Goal: Task Accomplishment & Management: Complete application form

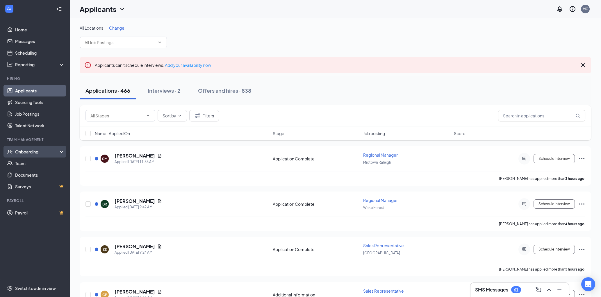
click at [41, 151] on div "Onboarding" at bounding box center [37, 152] width 45 height 6
click at [41, 165] on link "Overview" at bounding box center [40, 164] width 50 height 12
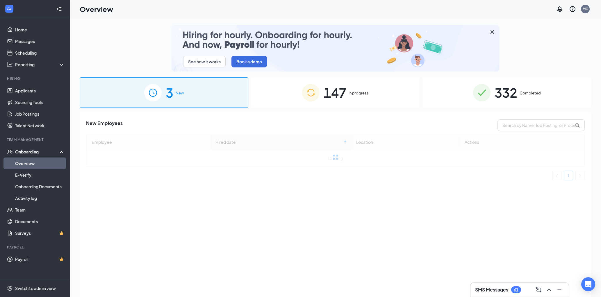
click at [523, 98] on div "332 Completed" at bounding box center [506, 92] width 169 height 31
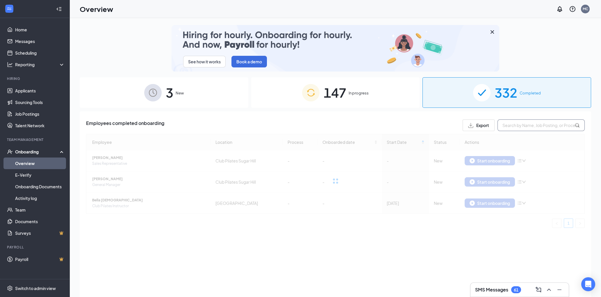
click at [524, 126] on input "text" at bounding box center [541, 126] width 87 height 12
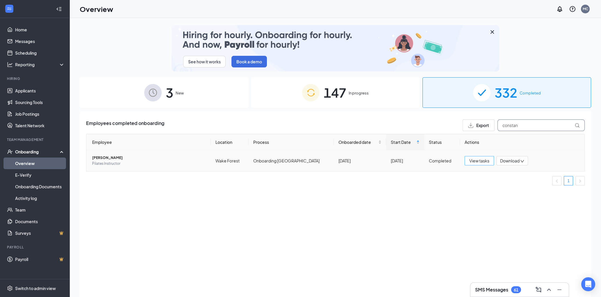
type input "constan"
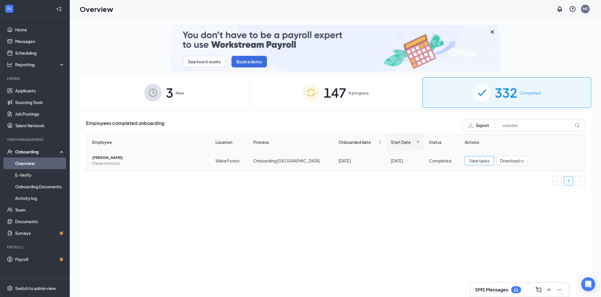
click at [470, 159] on span "View tasks" at bounding box center [479, 161] width 20 height 6
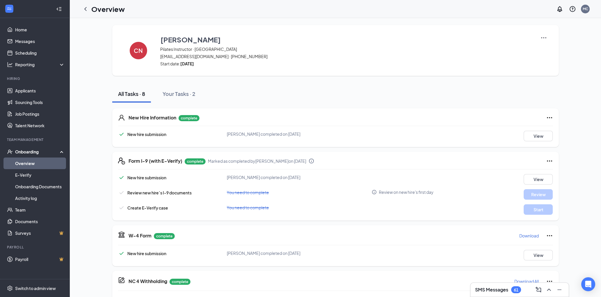
click at [549, 159] on icon "Ellipses" at bounding box center [549, 161] width 7 height 7
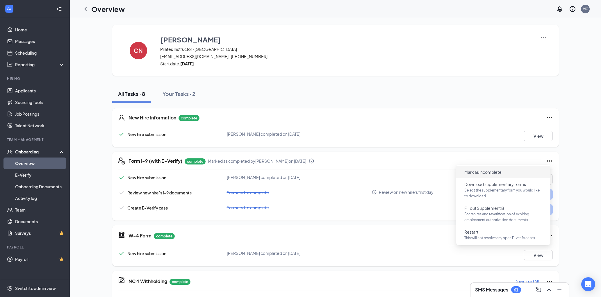
click at [497, 172] on span "Mark as incomplete" at bounding box center [482, 172] width 37 height 6
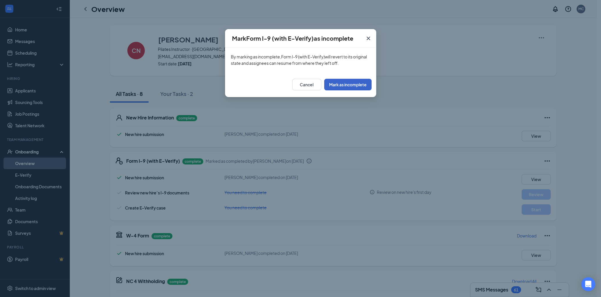
click at [361, 83] on button "Mark as incomplete" at bounding box center [347, 85] width 47 height 12
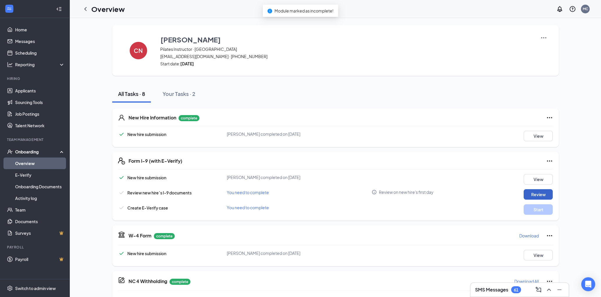
click at [536, 196] on button "Review" at bounding box center [538, 194] width 29 height 10
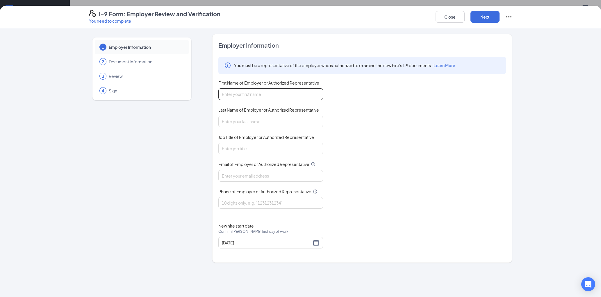
click at [252, 95] on input "First Name of Employer or Authorized Representative" at bounding box center [270, 94] width 105 height 12
type input "[PERSON_NAME]"
click at [251, 150] on input "Job Title of Employer or Authorized Representative" at bounding box center [270, 149] width 105 height 12
type input "Instructor Manager"
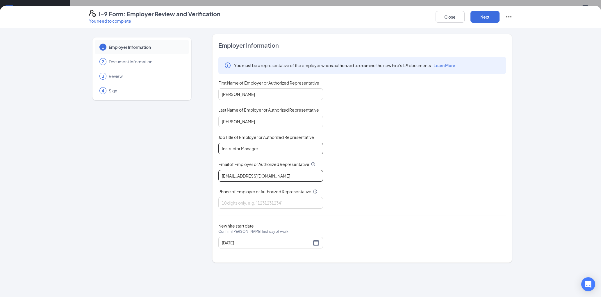
type input "[EMAIL_ADDRESS][DOMAIN_NAME]"
type input "7172690894"
click at [316, 242] on div "[DATE]" at bounding box center [271, 242] width 98 height 7
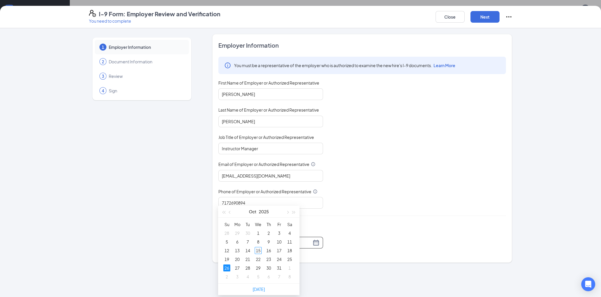
scroll to position [44, 0]
type input "[DATE]"
click at [227, 267] on div "26" at bounding box center [226, 266] width 7 height 7
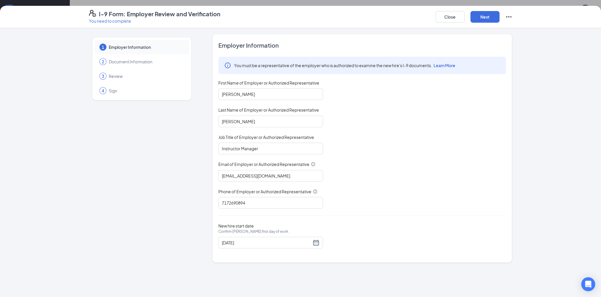
click at [375, 232] on div "New hire start date Confirm [PERSON_NAME] first day of work [DATE]" at bounding box center [362, 235] width 288 height 25
click at [492, 16] on button "Next" at bounding box center [484, 17] width 29 height 12
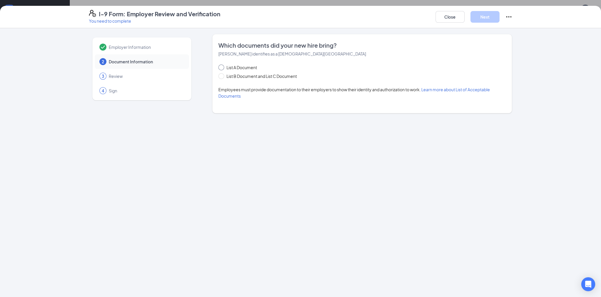
click at [222, 67] on input "List A Document" at bounding box center [220, 67] width 4 height 4
radio input "true"
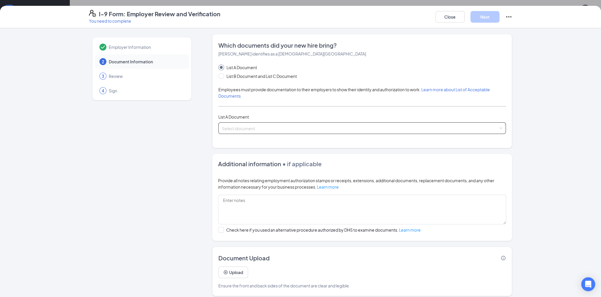
click at [250, 124] on input "search" at bounding box center [360, 127] width 277 height 9
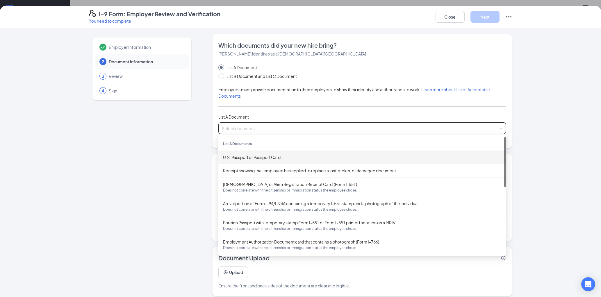
click at [256, 157] on div "U.S. Passport or Passport Card" at bounding box center [362, 157] width 279 height 6
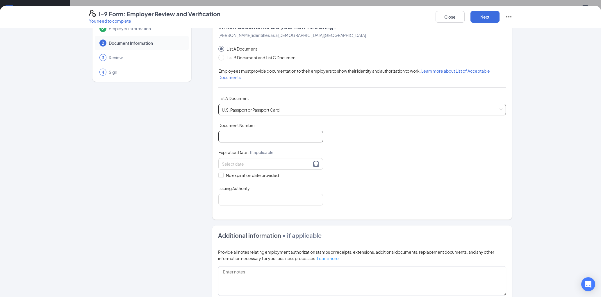
scroll to position [58, 0]
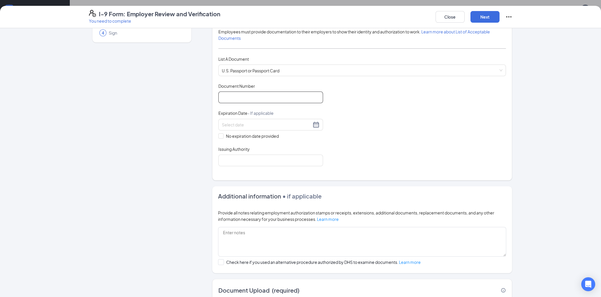
click at [246, 98] on input "Document Number" at bounding box center [270, 98] width 105 height 12
type input "666552439"
click at [245, 125] on input at bounding box center [267, 125] width 90 height 6
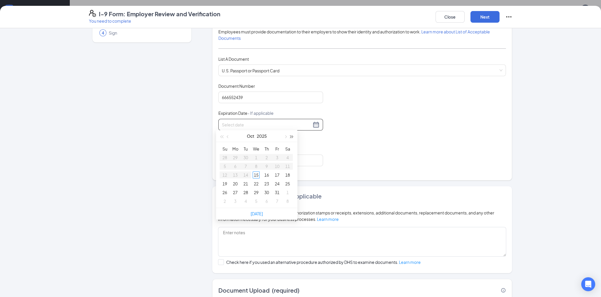
click at [293, 137] on button "button" at bounding box center [292, 136] width 6 height 12
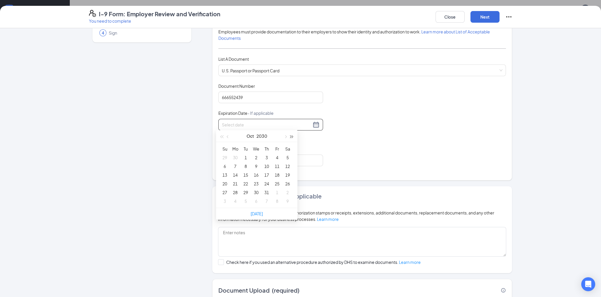
click at [293, 137] on button "button" at bounding box center [292, 136] width 6 height 12
click at [227, 135] on button "button" at bounding box center [228, 136] width 6 height 12
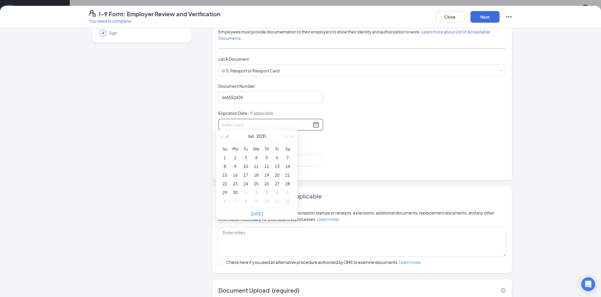
click at [227, 135] on button "button" at bounding box center [228, 136] width 6 height 12
type input "[DATE]"
click at [225, 165] on div "6" at bounding box center [224, 166] width 7 height 7
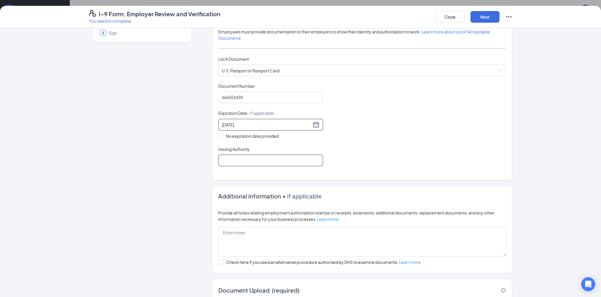
click at [233, 161] on input "Issuing Authority" at bounding box center [270, 161] width 105 height 12
type input "[GEOGRAPHIC_DATA]"
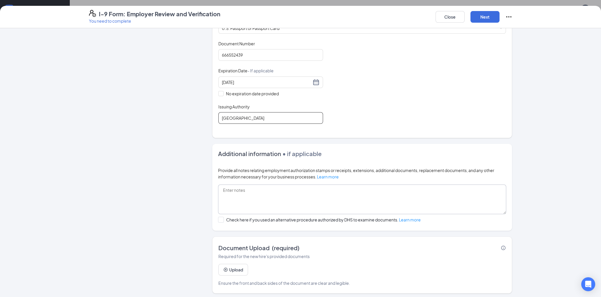
scroll to position [100, 0]
click at [233, 271] on button "Upload" at bounding box center [233, 270] width 30 height 12
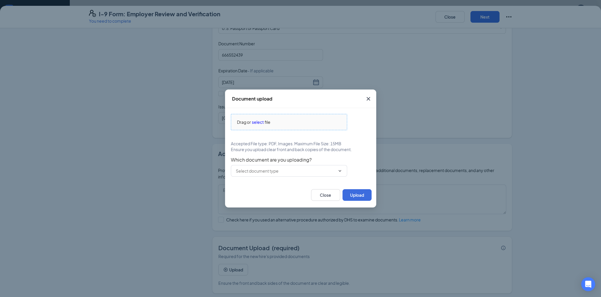
click at [258, 124] on span "select" at bounding box center [258, 122] width 12 height 6
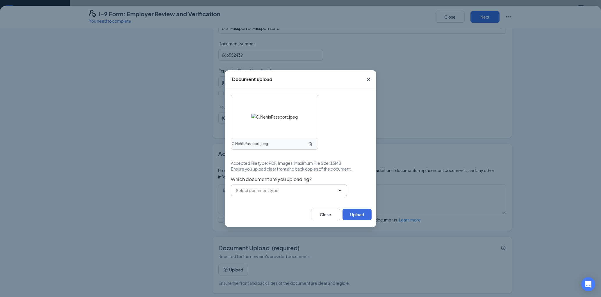
click at [259, 194] on span at bounding box center [289, 191] width 116 height 12
click at [302, 190] on input "text" at bounding box center [285, 190] width 99 height 6
click at [298, 200] on div "U.S. Passport or Passport Card" at bounding box center [269, 200] width 58 height 6
type input "U.S. Passport or Passport Card"
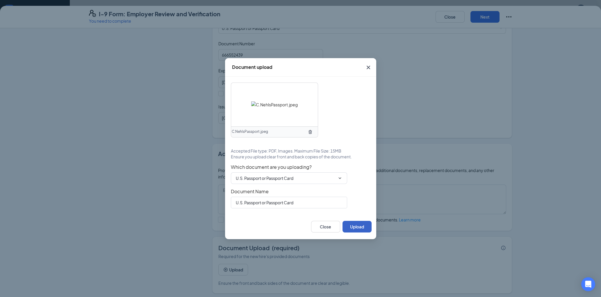
click at [361, 227] on button "Upload" at bounding box center [357, 227] width 29 height 12
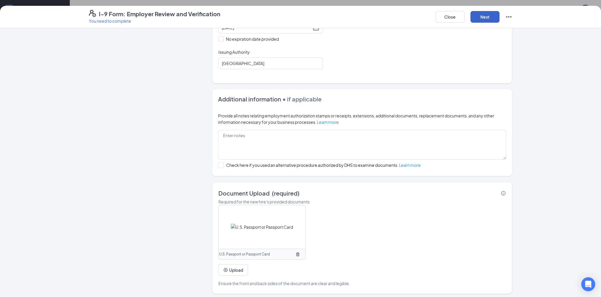
click at [492, 18] on button "Next" at bounding box center [484, 17] width 29 height 12
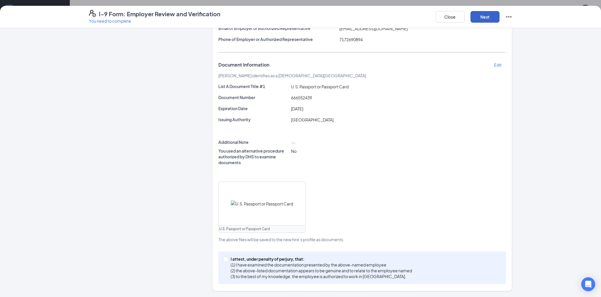
scroll to position [86, 0]
click at [223, 261] on input "I attest, under penalty of [PERSON_NAME], that: (1) I have examined the documen…" at bounding box center [225, 260] width 4 height 4
checkbox input "true"
click at [483, 13] on button "Next" at bounding box center [484, 17] width 29 height 12
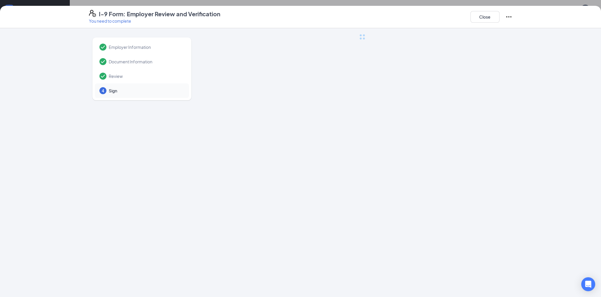
scroll to position [0, 0]
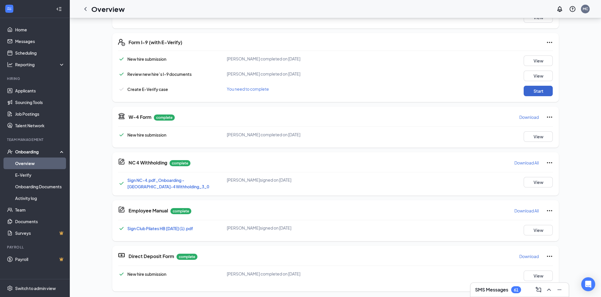
click at [528, 90] on button "Start" at bounding box center [538, 91] width 29 height 10
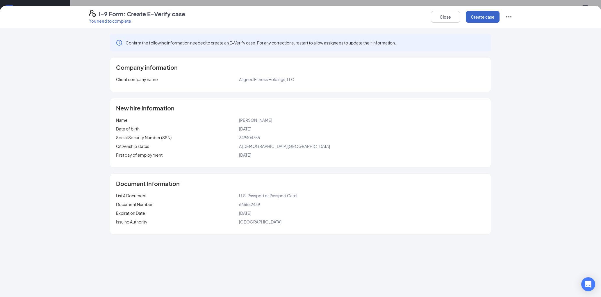
click at [483, 18] on button "Create case" at bounding box center [483, 17] width 34 height 12
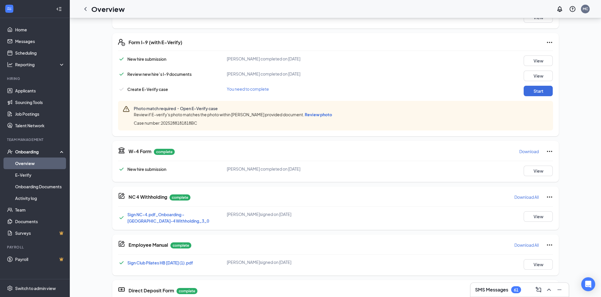
click at [310, 115] on span "Review photo" at bounding box center [318, 114] width 27 height 5
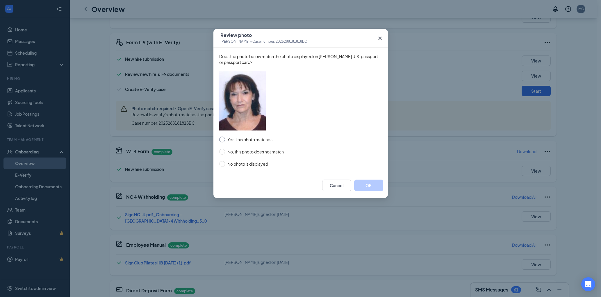
click at [220, 139] on input "Yes, this photo matches" at bounding box center [222, 140] width 6 height 6
radio input "true"
click at [365, 188] on button "OK" at bounding box center [368, 186] width 29 height 12
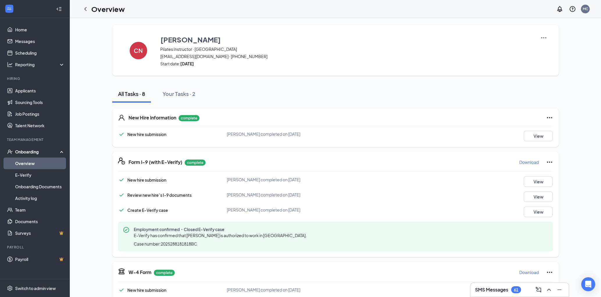
click at [33, 165] on link "Overview" at bounding box center [40, 164] width 50 height 12
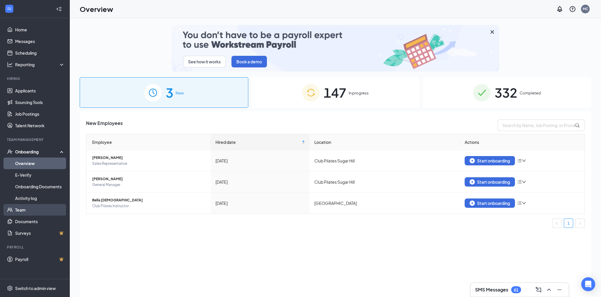
click at [22, 210] on link "Team" at bounding box center [40, 210] width 50 height 12
